Goal: Obtain resource: Download file/media

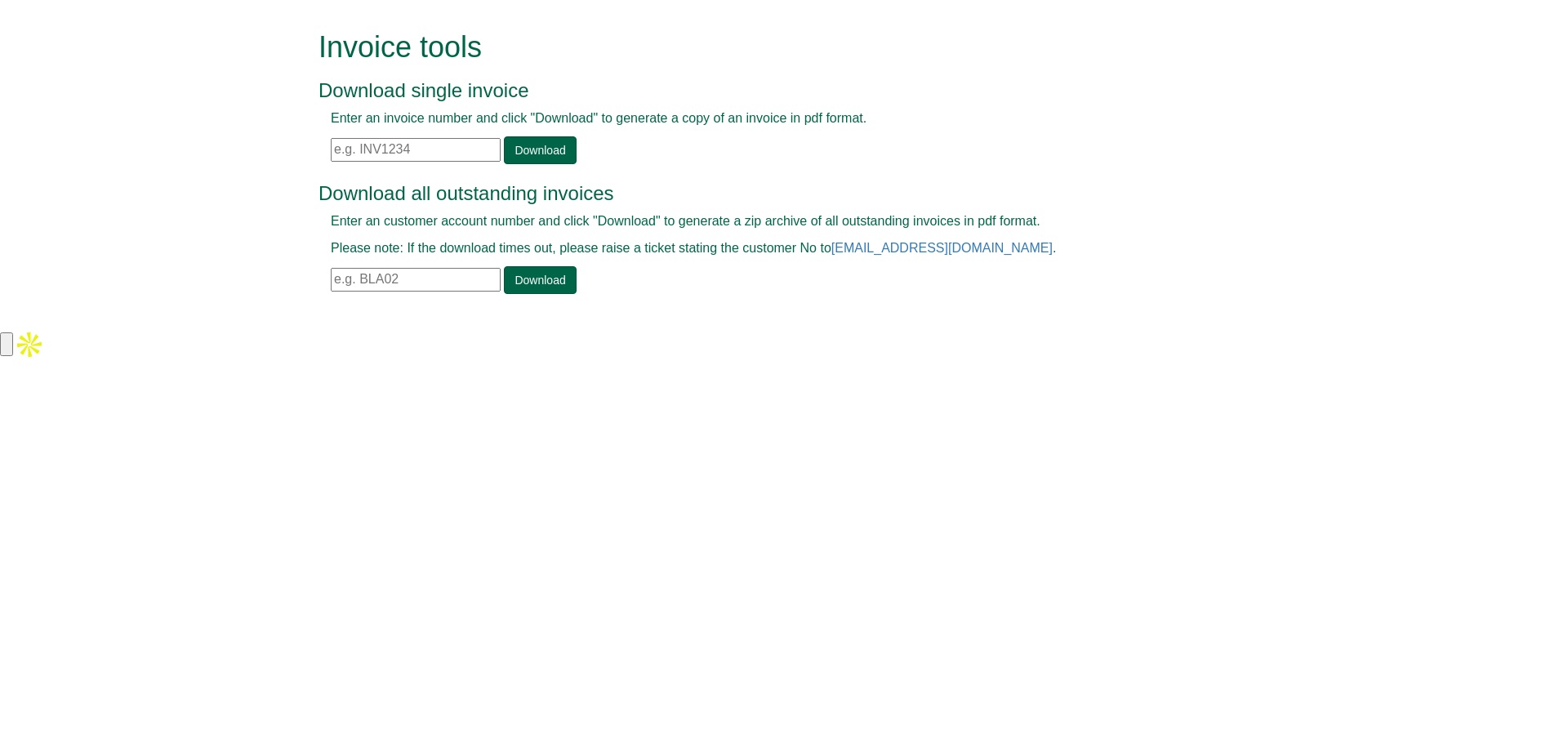
click at [419, 277] on input "text" at bounding box center [415, 280] width 170 height 24
type input "LGA15"
click at [524, 276] on link "Download" at bounding box center [539, 280] width 71 height 28
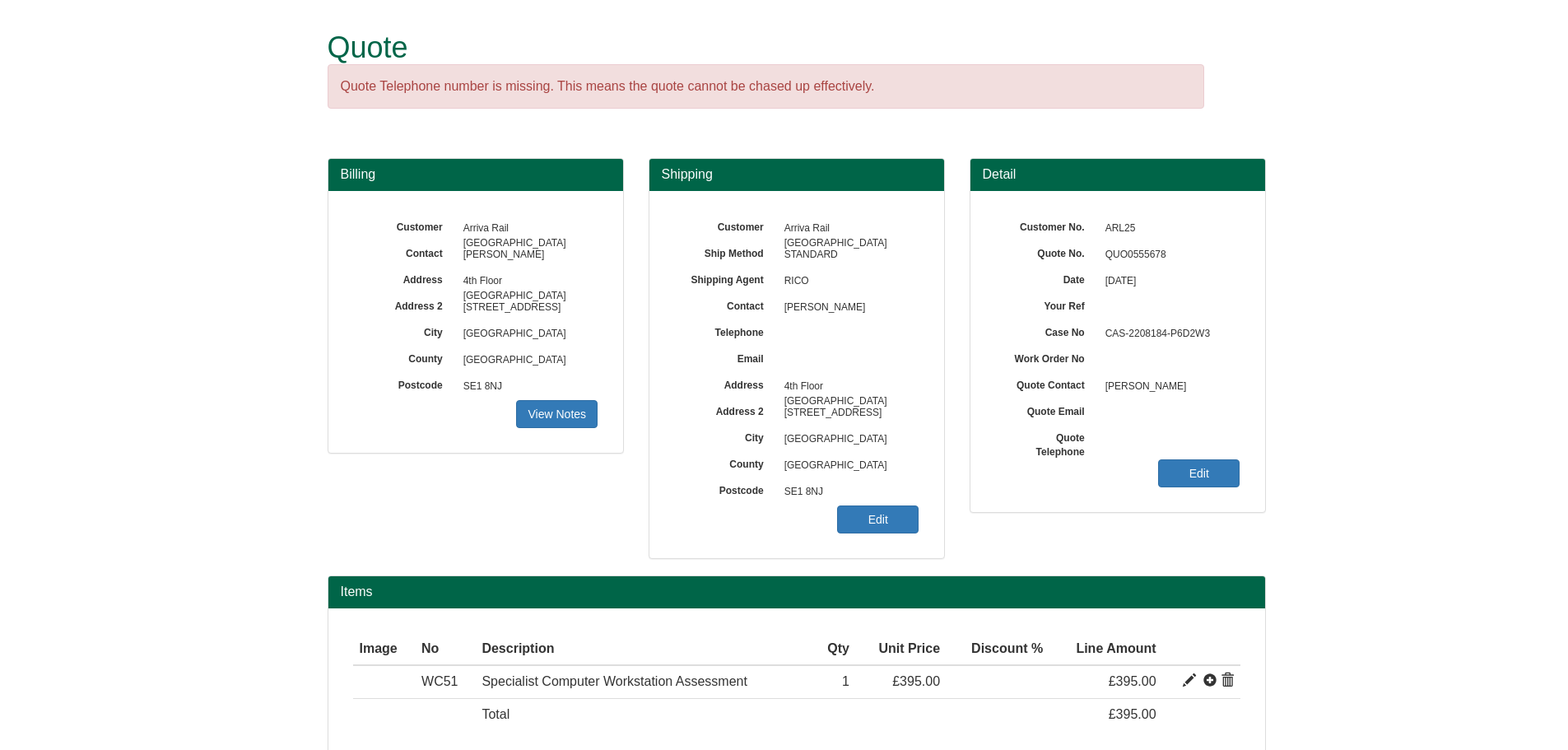
click at [872, 504] on span "SE1 8NJ" at bounding box center [847, 492] width 143 height 26
click at [875, 514] on link "Edit" at bounding box center [878, 519] width 81 height 28
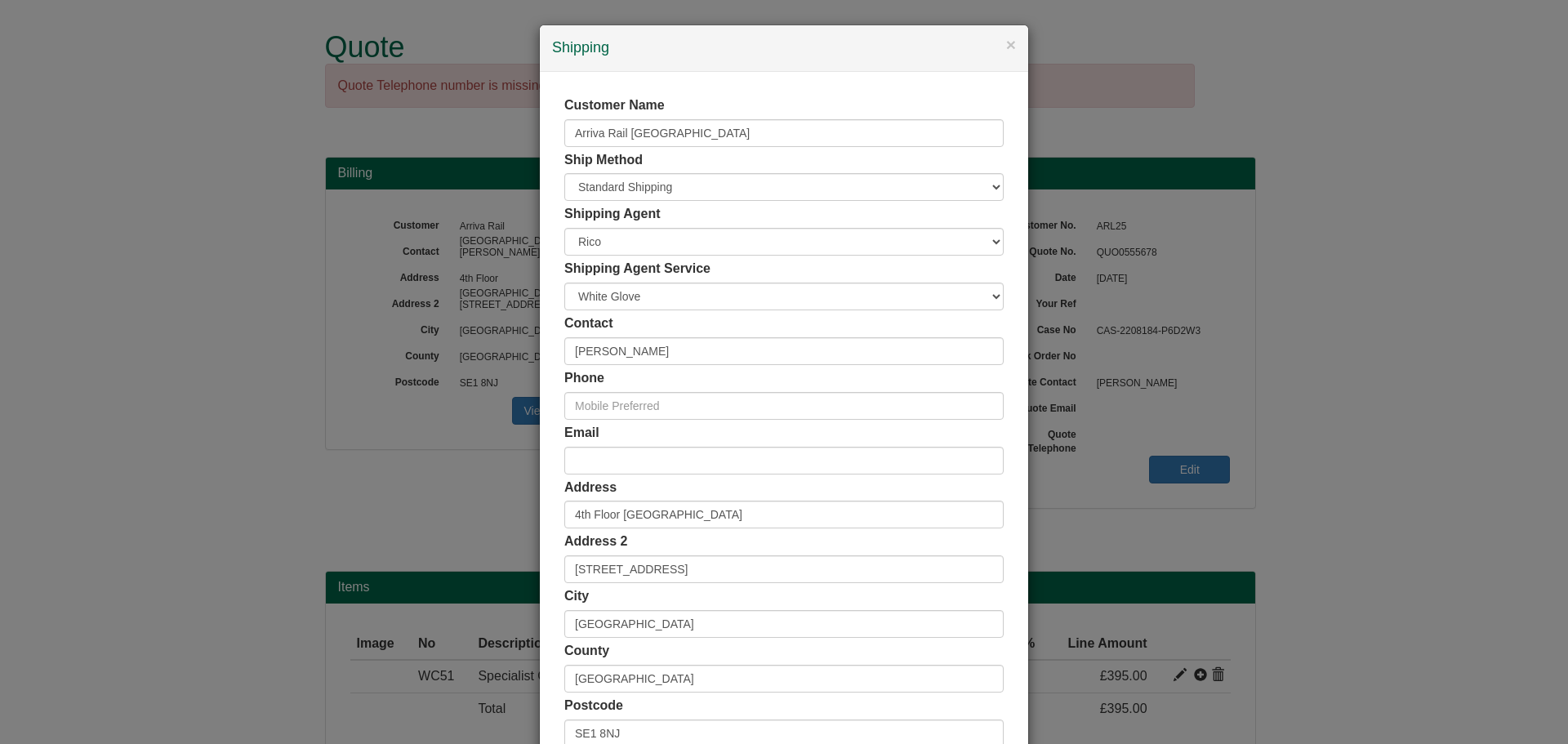
scroll to position [161, 0]
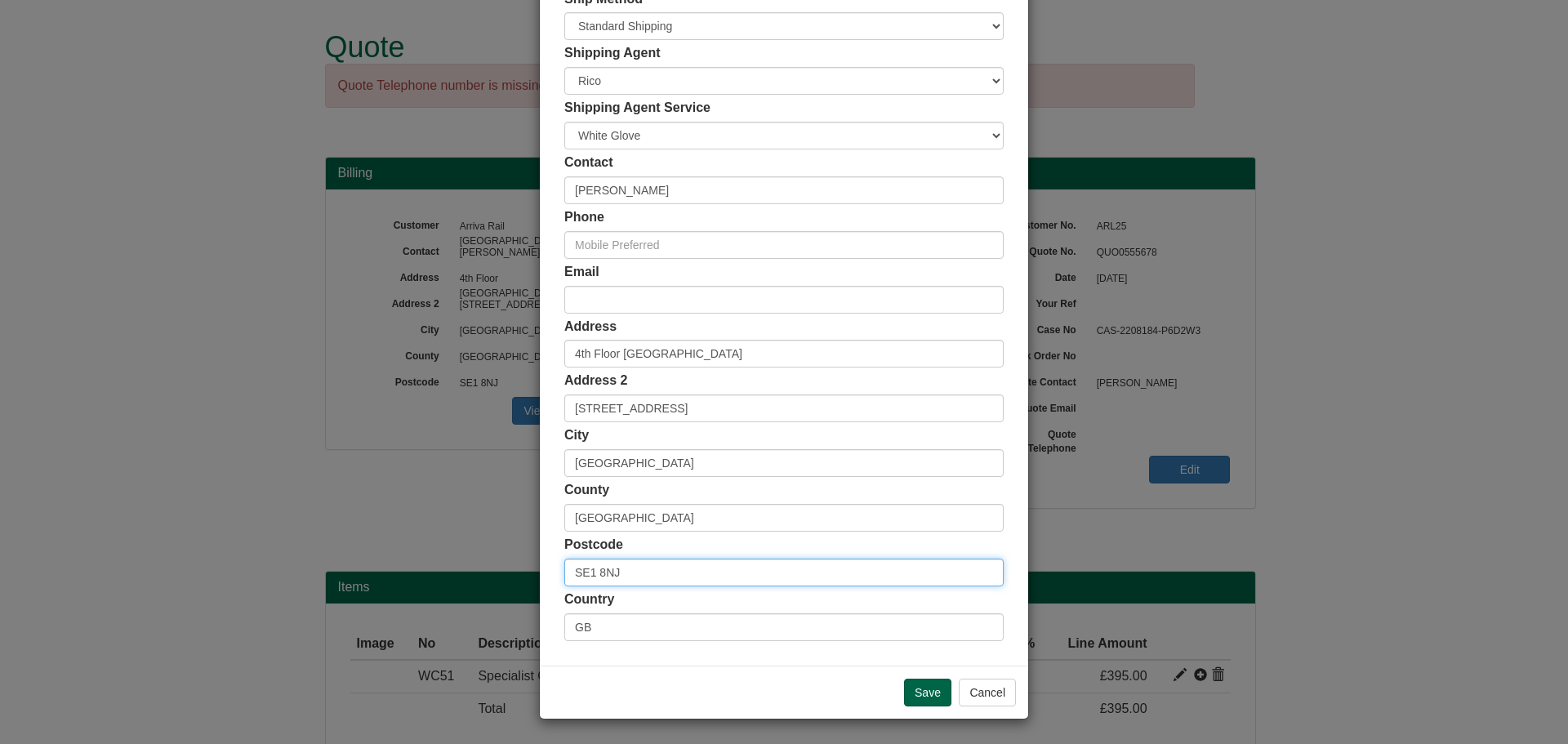
drag, startPoint x: 671, startPoint y: 565, endPoint x: 518, endPoint y: 578, distance: 153.6
click at [518, 578] on div "× Shipping Customer Name Arriva Rail [GEOGRAPHIC_DATA] Ship Method Free of Char…" at bounding box center [784, 372] width 1568 height 744
drag, startPoint x: 620, startPoint y: 523, endPoint x: 536, endPoint y: 516, distance: 84.3
click at [540, 516] on div "Customer Name Arriva Rail [GEOGRAPHIC_DATA] Ship Method Free of Charge £5 Flat …" at bounding box center [784, 288] width 488 height 755
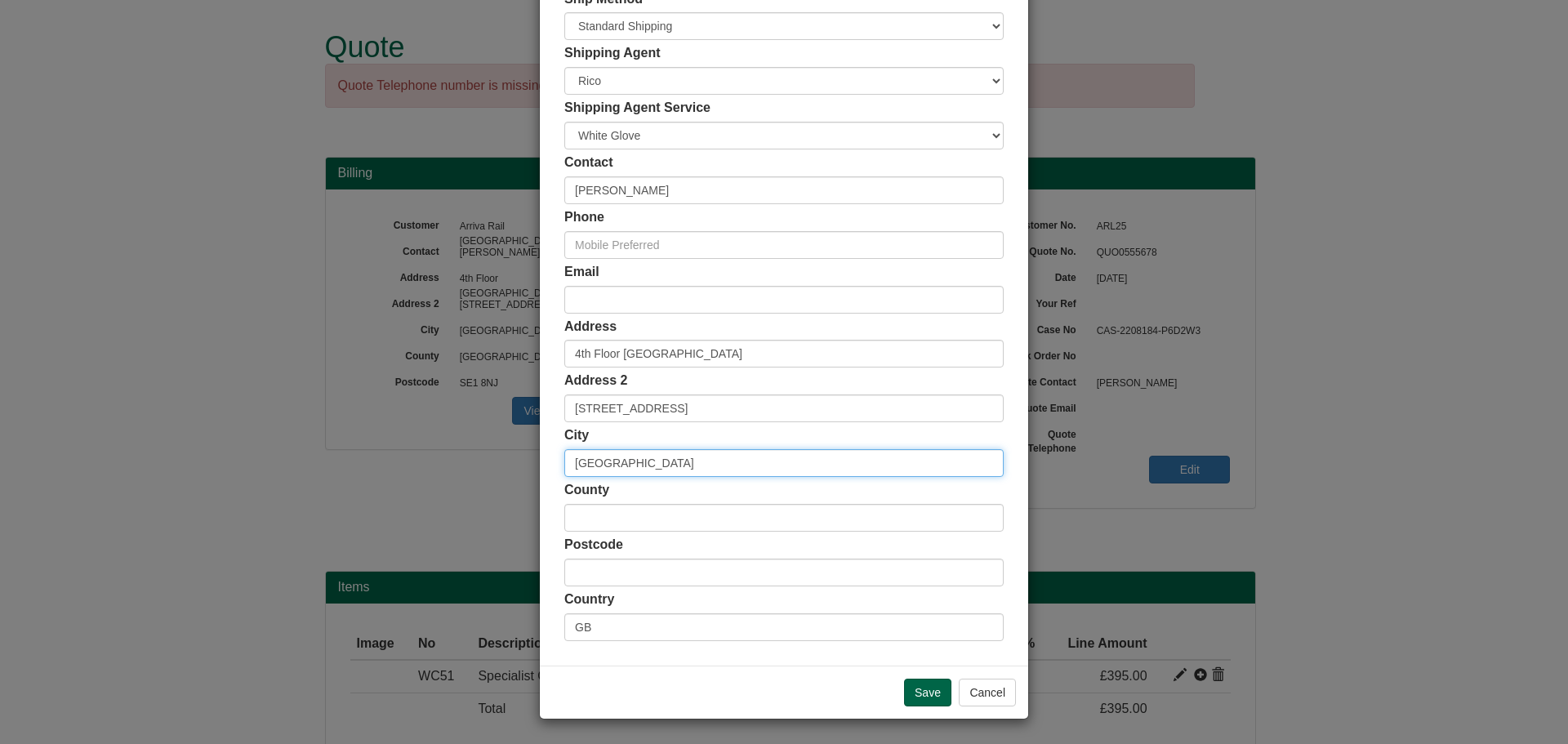
drag, startPoint x: 626, startPoint y: 467, endPoint x: 549, endPoint y: 466, distance: 77.0
click at [549, 466] on div "Customer Name Arriva Rail [GEOGRAPHIC_DATA] Ship Method Free of Charge £5 Flat …" at bounding box center [784, 288] width 488 height 755
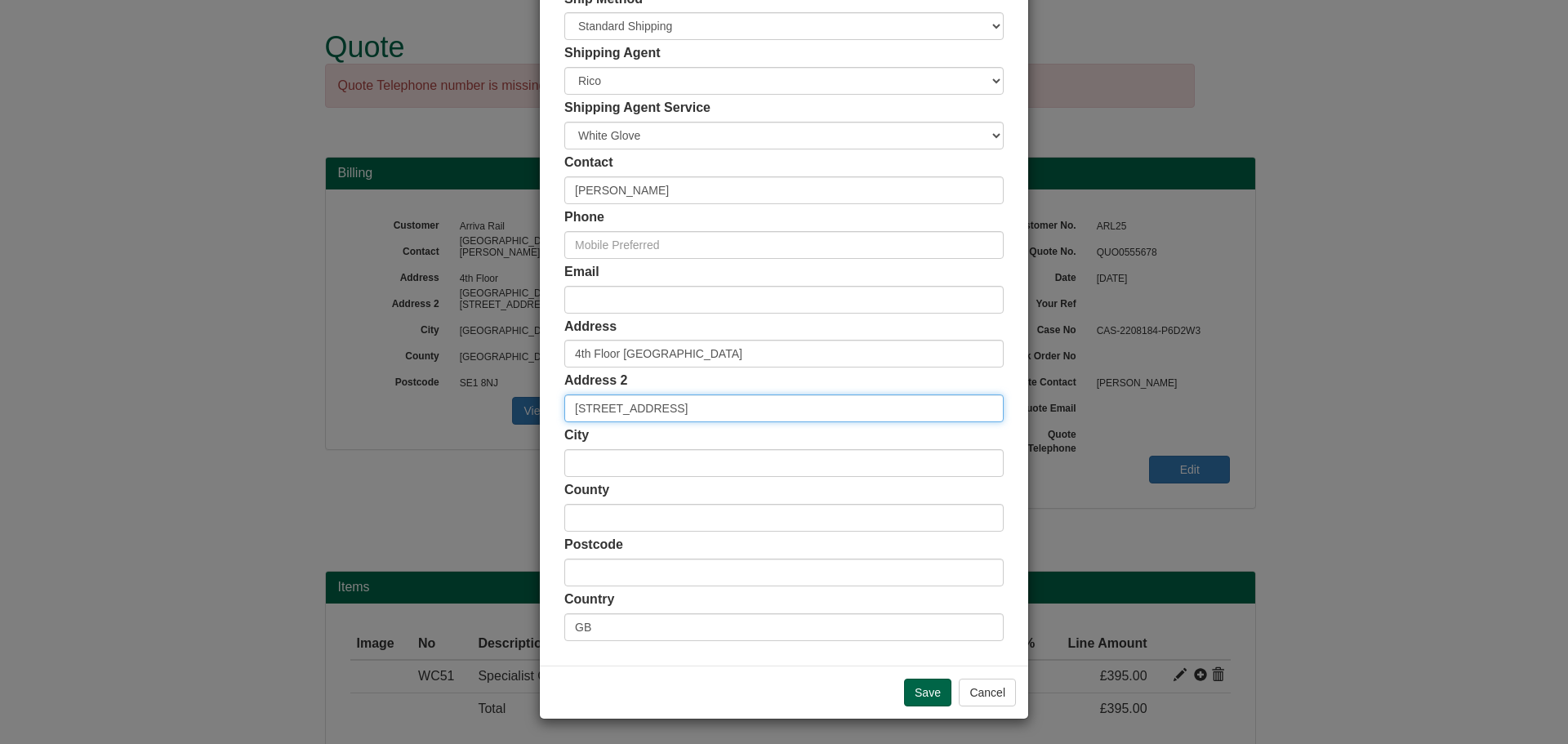
drag, startPoint x: 686, startPoint y: 414, endPoint x: 568, endPoint y: 397, distance: 119.2
click at [568, 397] on input "[STREET_ADDRESS]" at bounding box center [784, 408] width 440 height 28
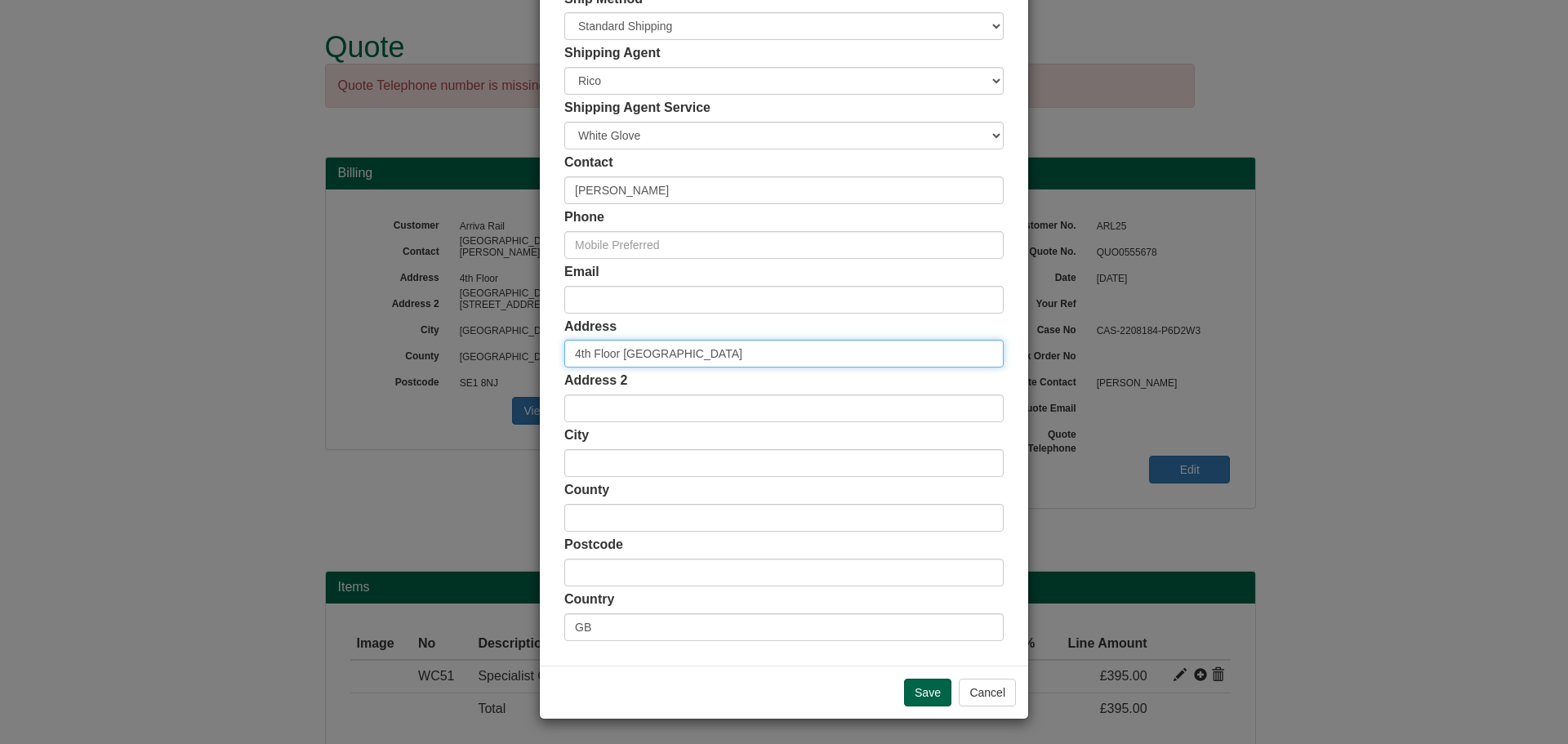
drag, startPoint x: 694, startPoint y: 351, endPoint x: 541, endPoint y: 364, distance: 153.6
click at [541, 364] on div "Customer Name Arriva Rail [GEOGRAPHIC_DATA] Ship Method Free of Charge £5 Flat …" at bounding box center [784, 288] width 488 height 755
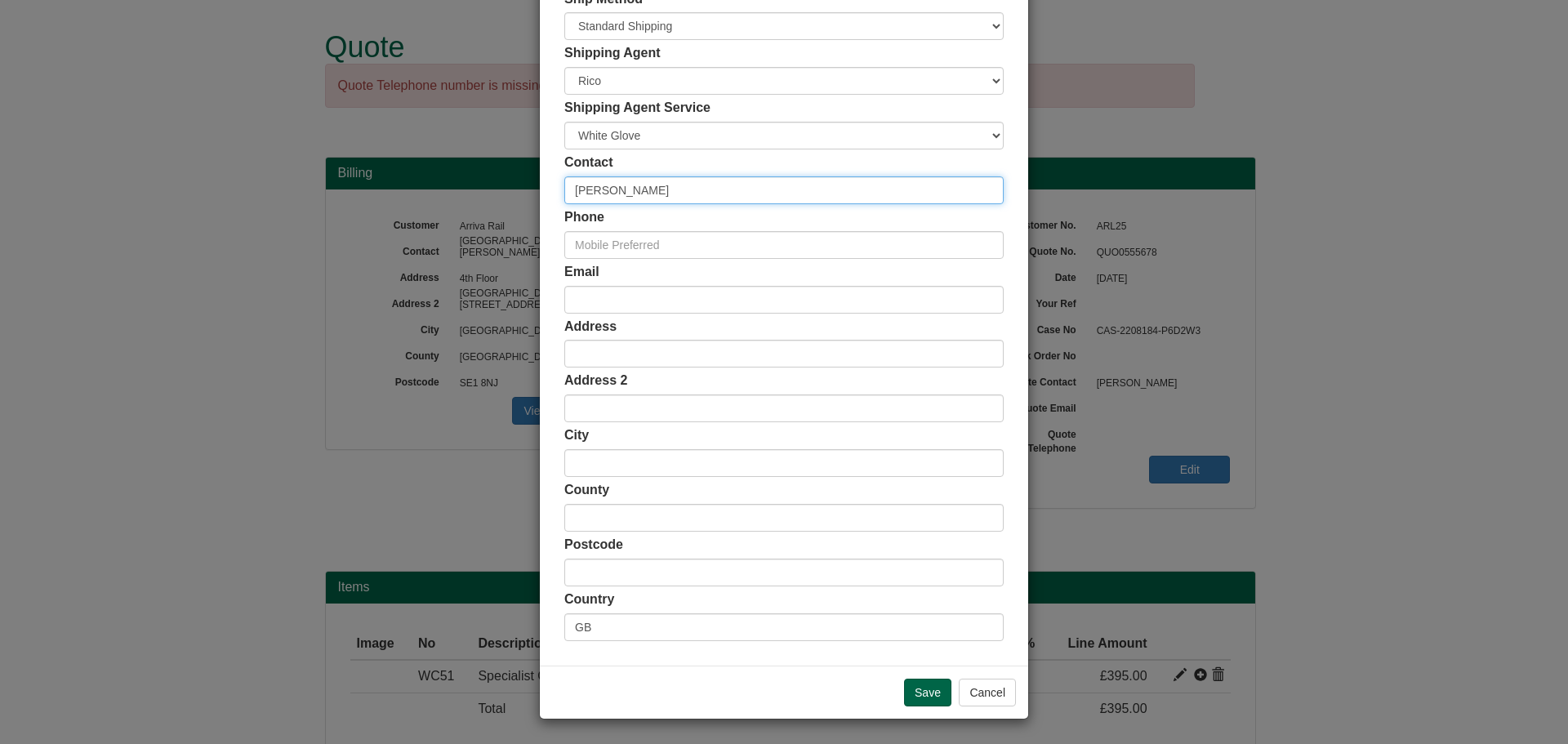
drag, startPoint x: 671, startPoint y: 186, endPoint x: 520, endPoint y: 189, distance: 151.0
click at [520, 189] on div "× Shipping Customer Name Arriva Rail [GEOGRAPHIC_DATA] Ship Method Free of Char…" at bounding box center [784, 372] width 1568 height 744
click at [833, 274] on div "Email" at bounding box center [784, 288] width 440 height 50
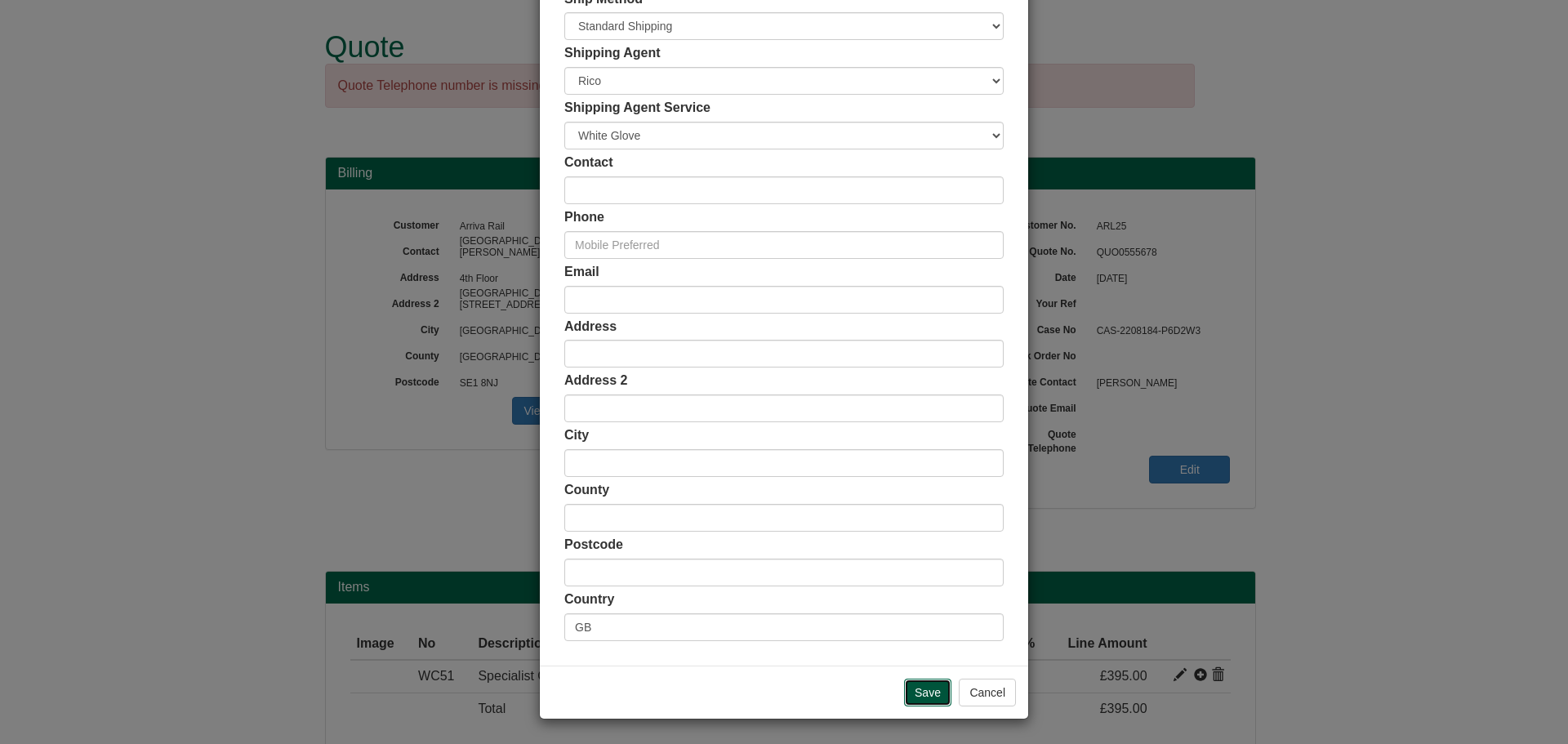
click at [925, 689] on input "Save" at bounding box center [927, 692] width 47 height 28
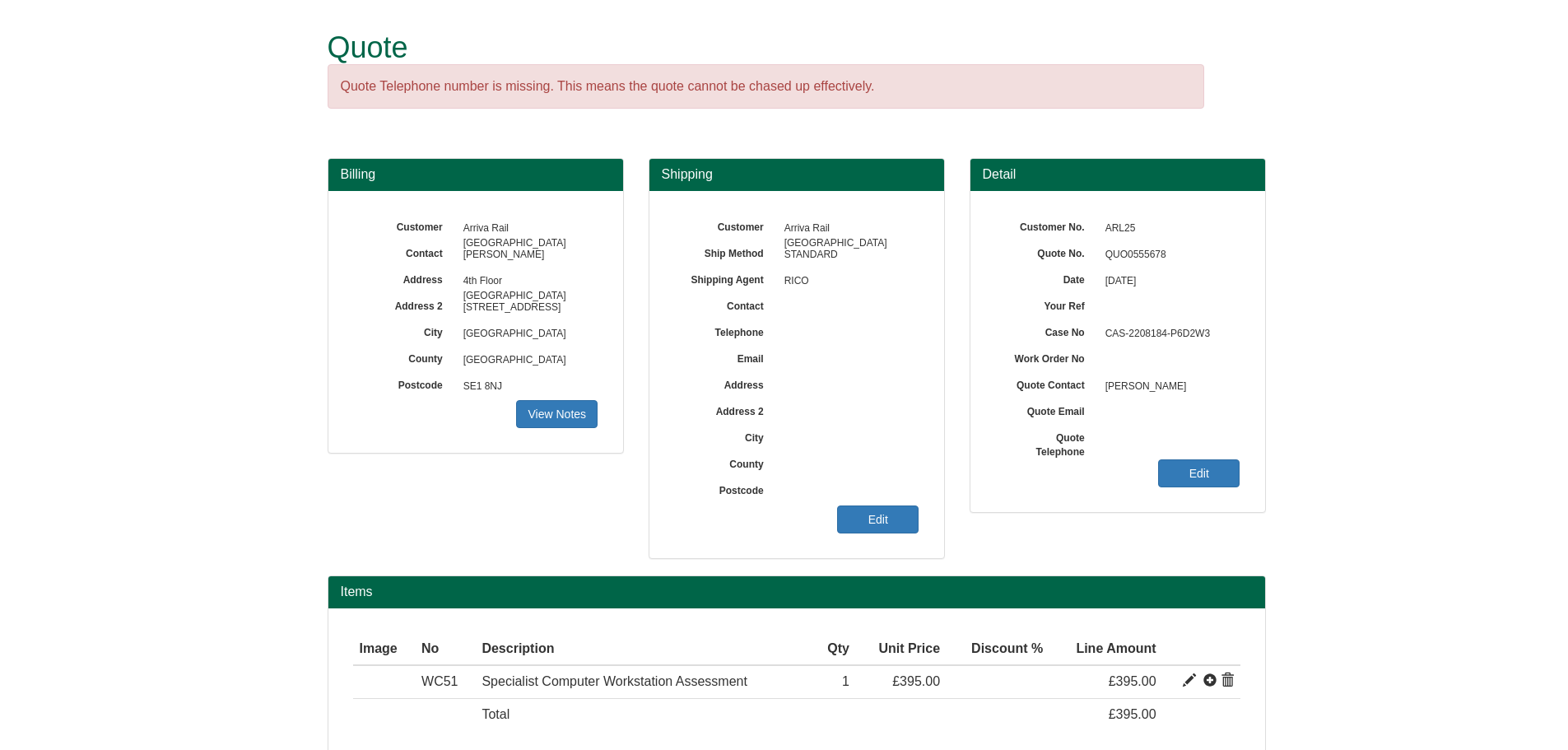
scroll to position [85, 0]
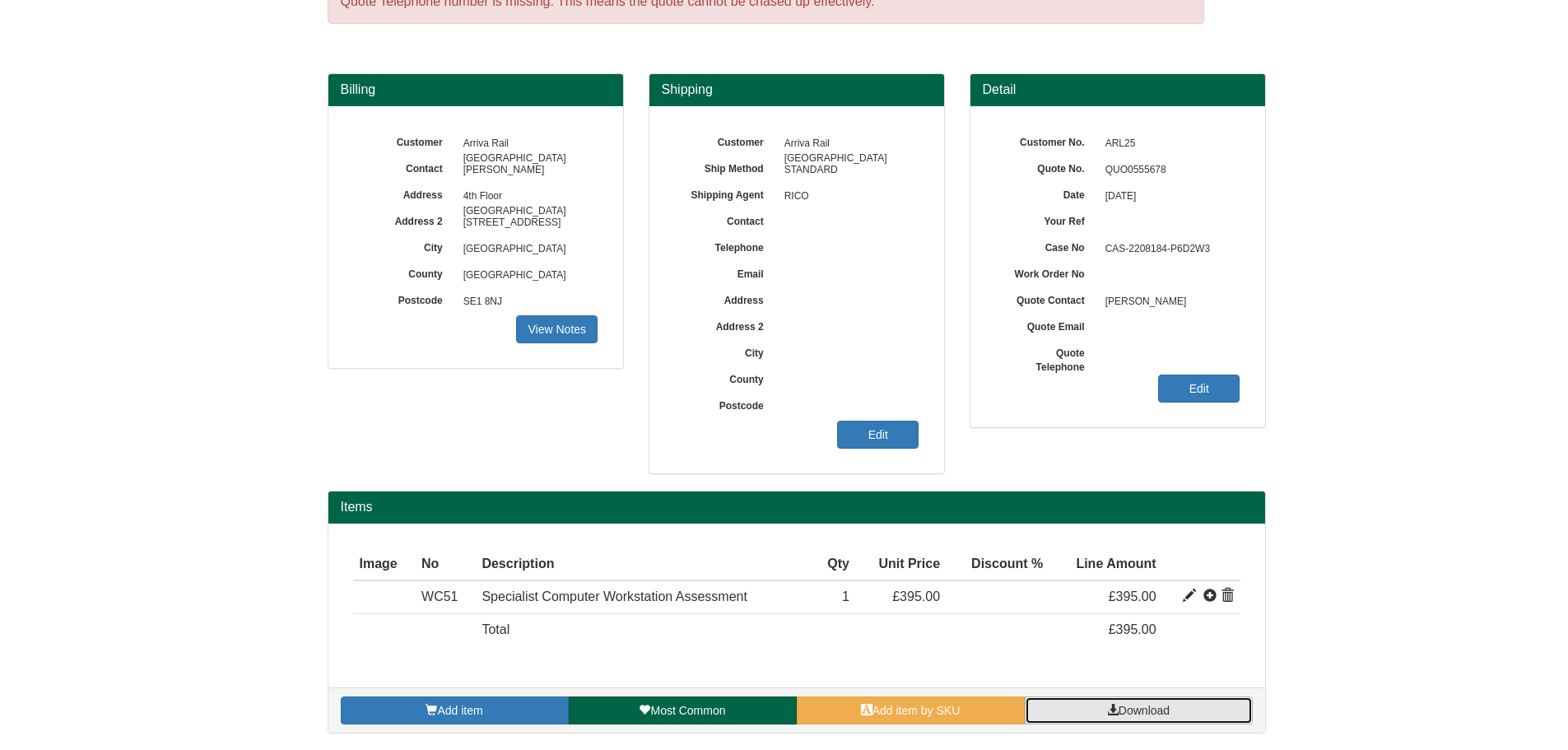
click at [1114, 713] on span at bounding box center [1113, 710] width 12 height 12
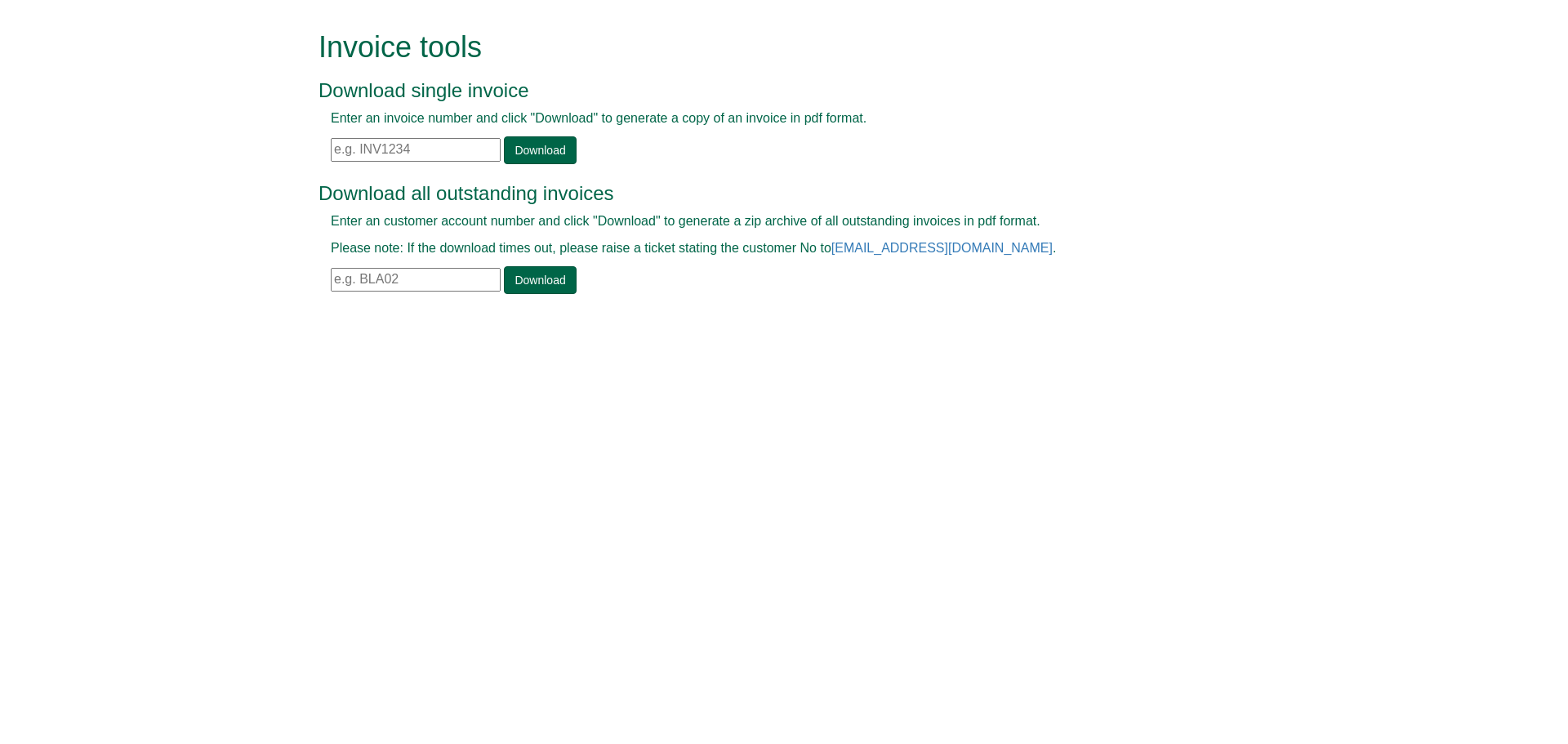
click at [445, 280] on input "text" at bounding box center [415, 280] width 170 height 24
type input "PIT10"
click at [557, 273] on link "Download" at bounding box center [539, 280] width 71 height 28
